Goal: Task Accomplishment & Management: Use online tool/utility

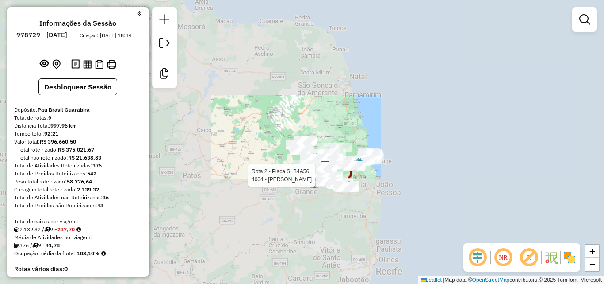
scroll to position [34, 0]
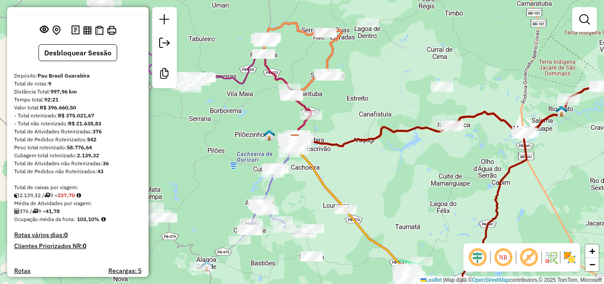
click at [504, 252] on em at bounding box center [503, 256] width 21 height 21
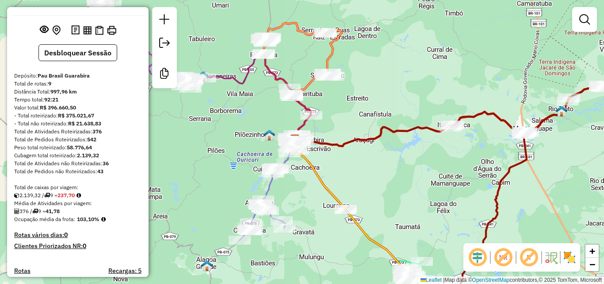
click at [506, 255] on em at bounding box center [503, 256] width 21 height 21
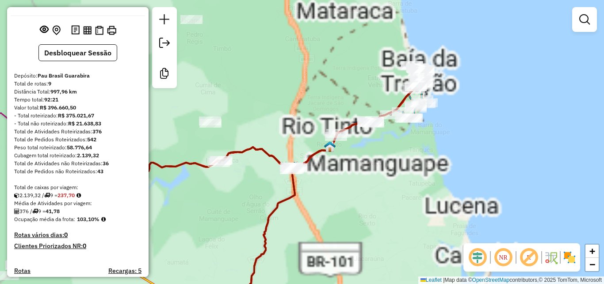
drag, startPoint x: 234, startPoint y: 183, endPoint x: 382, endPoint y: 186, distance: 147.8
click at [382, 186] on div "Janela de atendimento Grade de atendimento Capacidade Transportadoras Veículos …" at bounding box center [302, 142] width 604 height 284
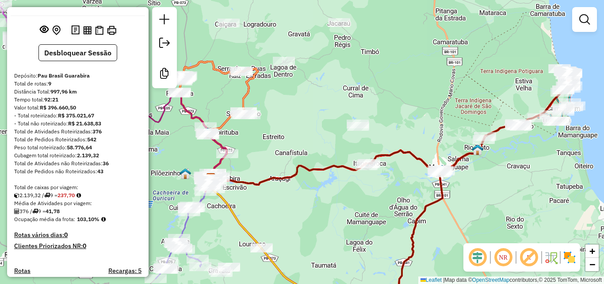
drag, startPoint x: 266, startPoint y: 208, endPoint x: 338, endPoint y: 194, distance: 73.4
click at [338, 194] on div "Janela de atendimento Grade de atendimento Capacidade Transportadoras Veículos …" at bounding box center [302, 142] width 604 height 284
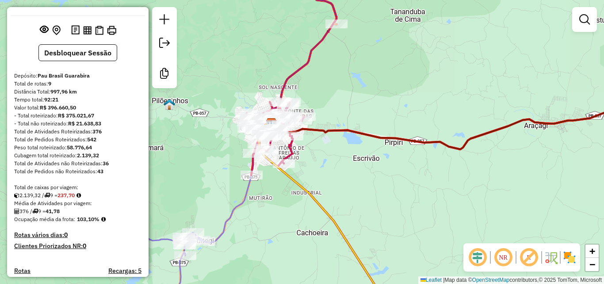
click at [390, 81] on div "Janela de atendimento Grade de atendimento Capacidade Transportadoras Veículos …" at bounding box center [302, 142] width 604 height 284
click at [372, 89] on div "Janela de atendimento Grade de atendimento Capacidade Transportadoras Veículos …" at bounding box center [302, 142] width 604 height 284
click at [486, 42] on div "Janela de atendimento Grade de atendimento Capacidade Transportadoras Veículos …" at bounding box center [302, 142] width 604 height 284
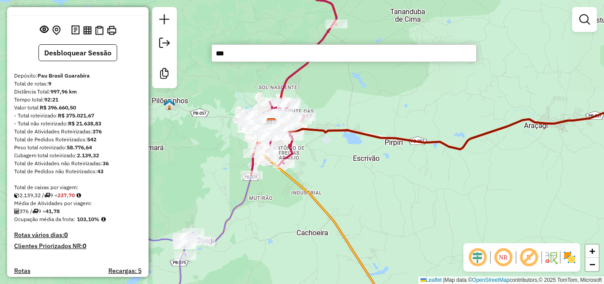
click at [265, 54] on input "***" at bounding box center [343, 53] width 265 height 18
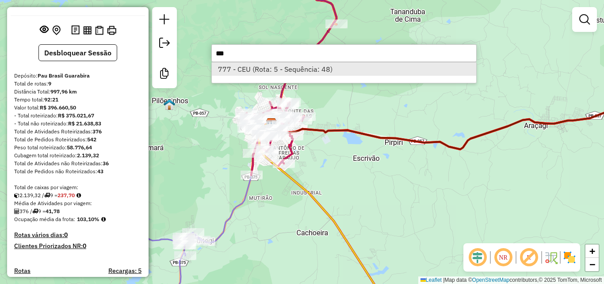
type input "***"
click at [257, 70] on li "777 - CEU (Rota: 5 - Sequência: 48)" at bounding box center [344, 68] width 265 height 13
select select "**********"
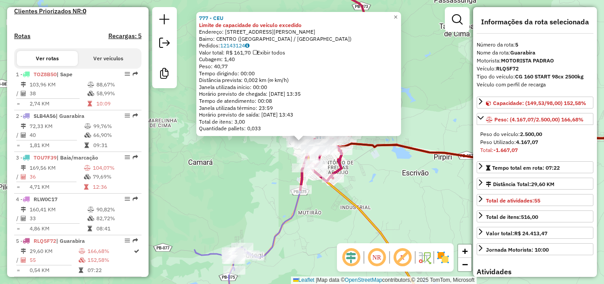
scroll to position [504, 0]
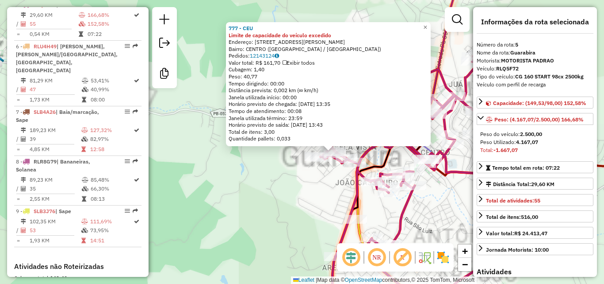
drag, startPoint x: 300, startPoint y: 189, endPoint x: 295, endPoint y: 192, distance: 6.5
click at [294, 192] on div "Rota 5 - Placa RLQ5F72 3849 - MERC PRIMAVERA 777 - CEU Limite de capacidade do …" at bounding box center [302, 142] width 604 height 284
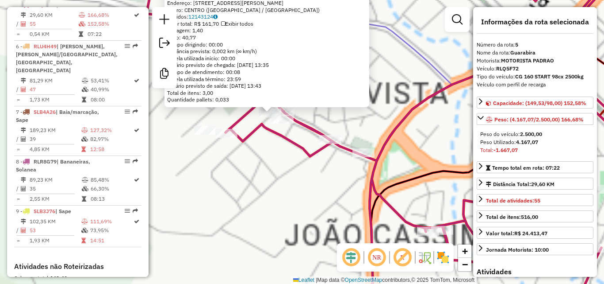
drag, startPoint x: 280, startPoint y: 185, endPoint x: 293, endPoint y: 208, distance: 26.7
click at [291, 207] on div "777 - CEU Limite de capacidade do veículo excedido Endereço: [STREET_ADDRESS][P…" at bounding box center [302, 142] width 604 height 284
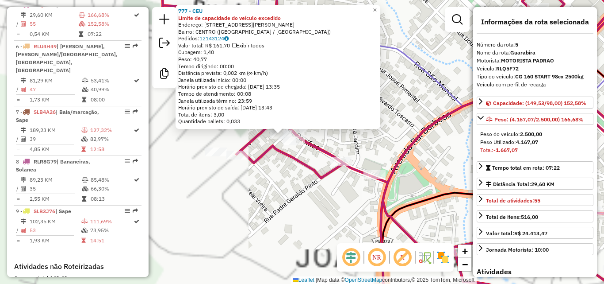
drag, startPoint x: 273, startPoint y: 176, endPoint x: 303, endPoint y: 226, distance: 58.9
click at [301, 226] on div "777 - CEU Limite de capacidade do veículo excedido Endereço: [STREET_ADDRESS][P…" at bounding box center [302, 142] width 604 height 284
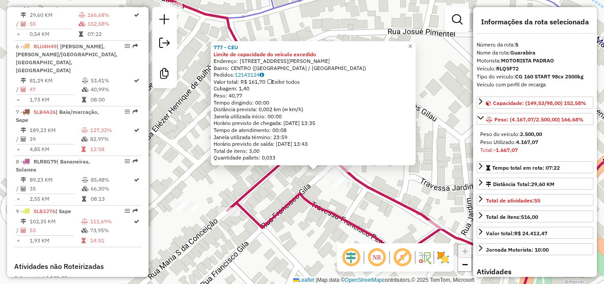
click at [342, 207] on div "Rota 5 - Placa RLQ5F72 633 - O BUDEGaO 777 - CEU Limite de capacidade do veícul…" at bounding box center [302, 142] width 604 height 284
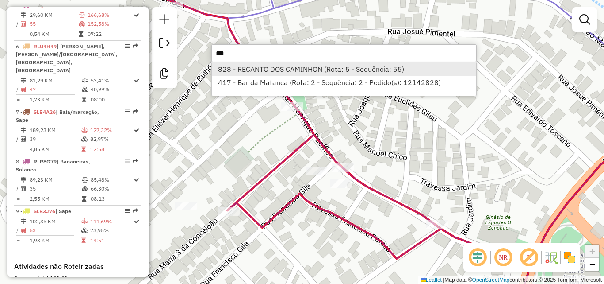
type input "***"
click at [269, 73] on li "828 - RECANTO DOS CAMINHON (Rota: 5 - Sequência: 55)" at bounding box center [344, 68] width 265 height 13
select select "**********"
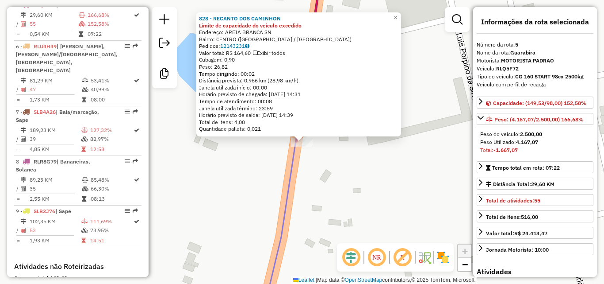
click at [315, 157] on div "828 - RECANTO DOS CAMINHON Limite de capacidade do veículo excedido Endereço: A…" at bounding box center [302, 142] width 604 height 284
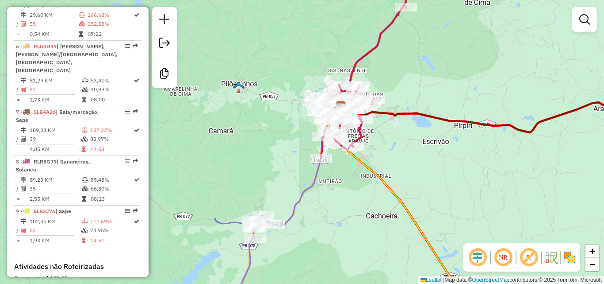
click at [335, 161] on div "Rota 5 - Placa RLQ5F72 828 - RECANTO DOS CAMINHON Janela de atendimento Grade d…" at bounding box center [302, 142] width 604 height 284
